Goal: Find specific page/section: Find specific page/section

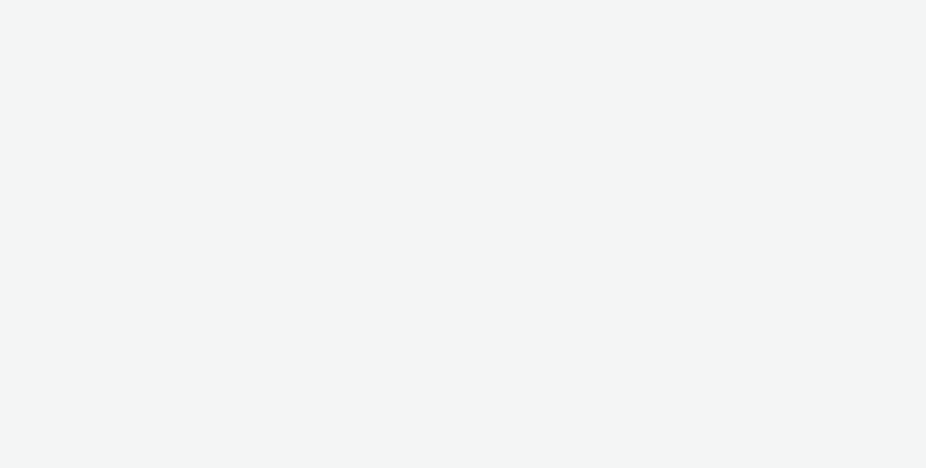
select select "6cc785f1-93a9-4694-84e2-09114ee4daef"
select select "3c7620e8-66ac-4687-946f-3a7ab31dbccf"
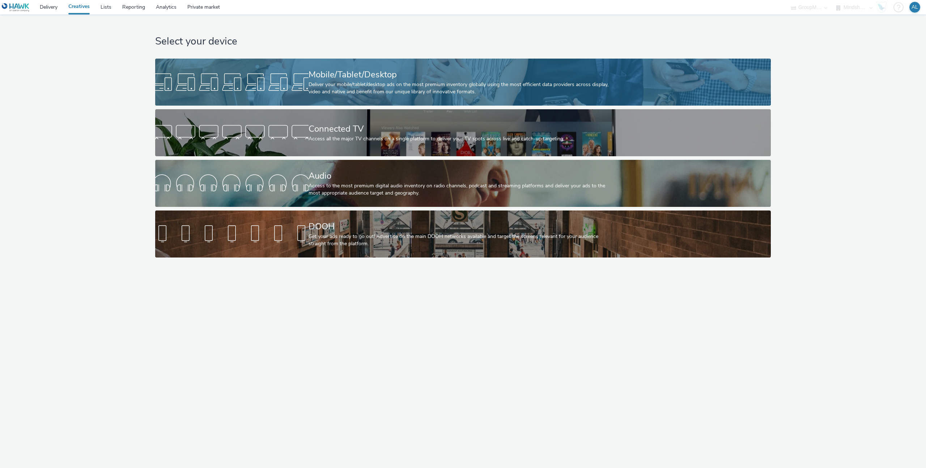
click at [223, 76] on div at bounding box center [231, 82] width 153 height 23
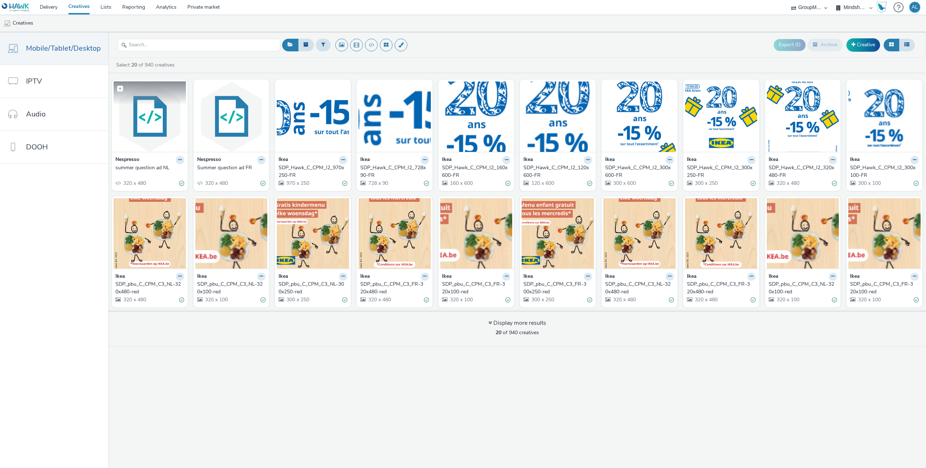
click at [143, 131] on img at bounding box center [150, 116] width 72 height 71
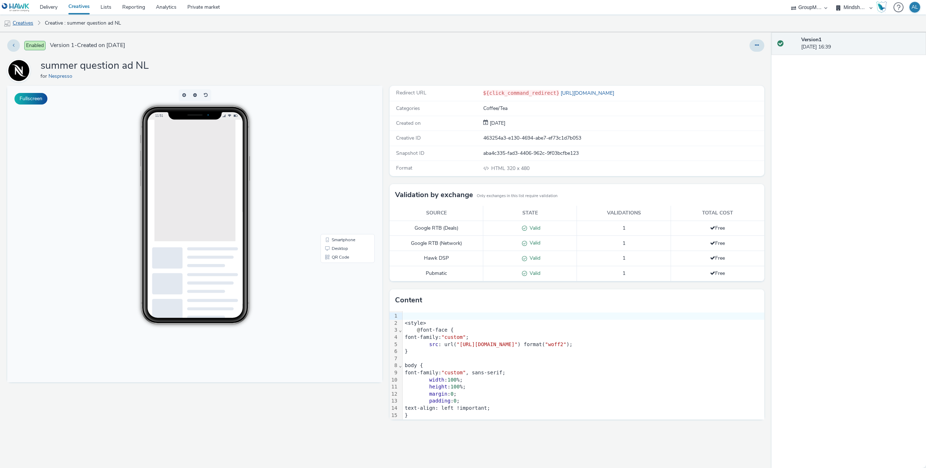
click at [31, 20] on link "Creatives" at bounding box center [18, 22] width 37 height 17
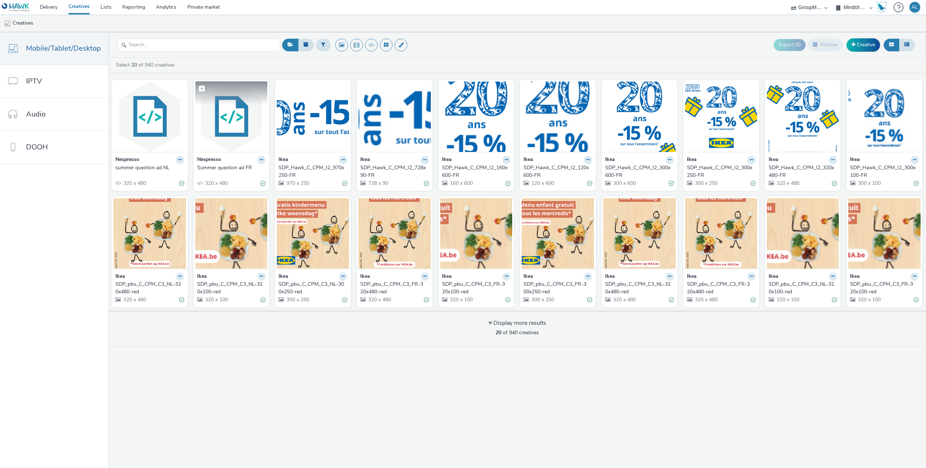
click at [251, 120] on img at bounding box center [231, 116] width 72 height 71
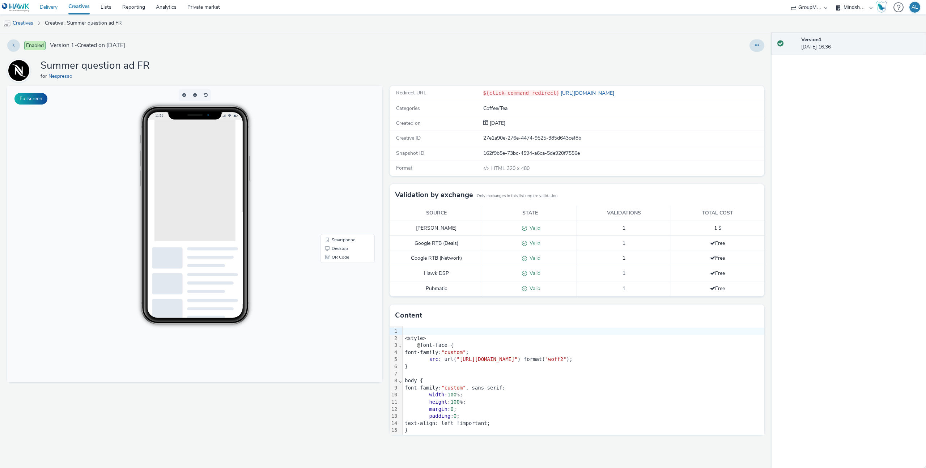
click at [59, 9] on link "Delivery" at bounding box center [48, 7] width 29 height 14
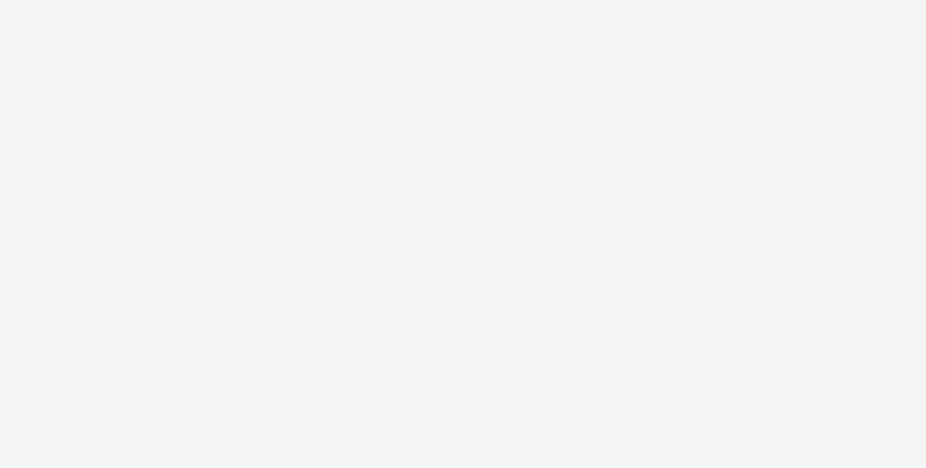
select select "6cc785f1-93a9-4694-84e2-09114ee4daef"
select select "3c7620e8-66ac-4687-946f-3a7ab31dbccf"
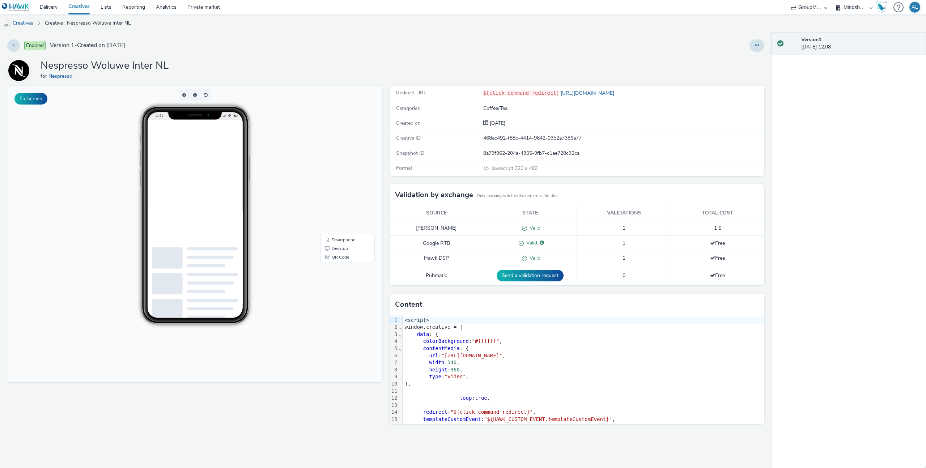
click at [81, 3] on link "Creatives" at bounding box center [79, 7] width 32 height 14
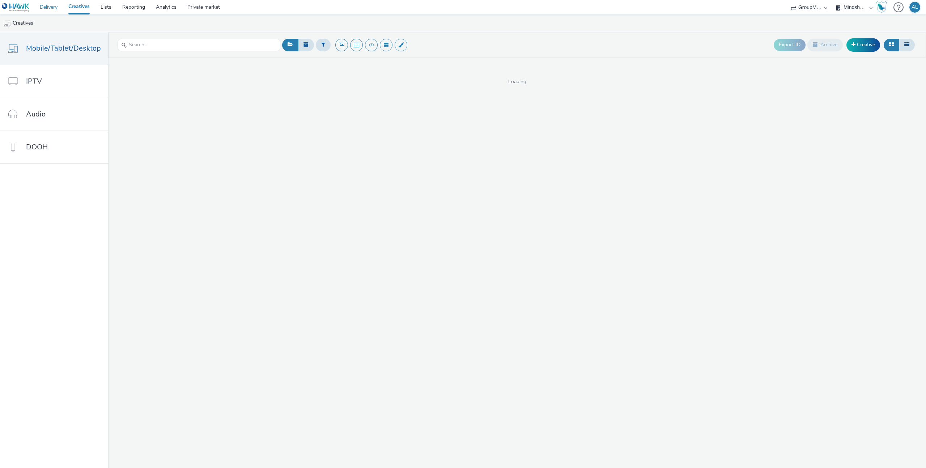
click at [52, 8] on link "Delivery" at bounding box center [48, 7] width 29 height 14
